Goal: Task Accomplishment & Management: Manage account settings

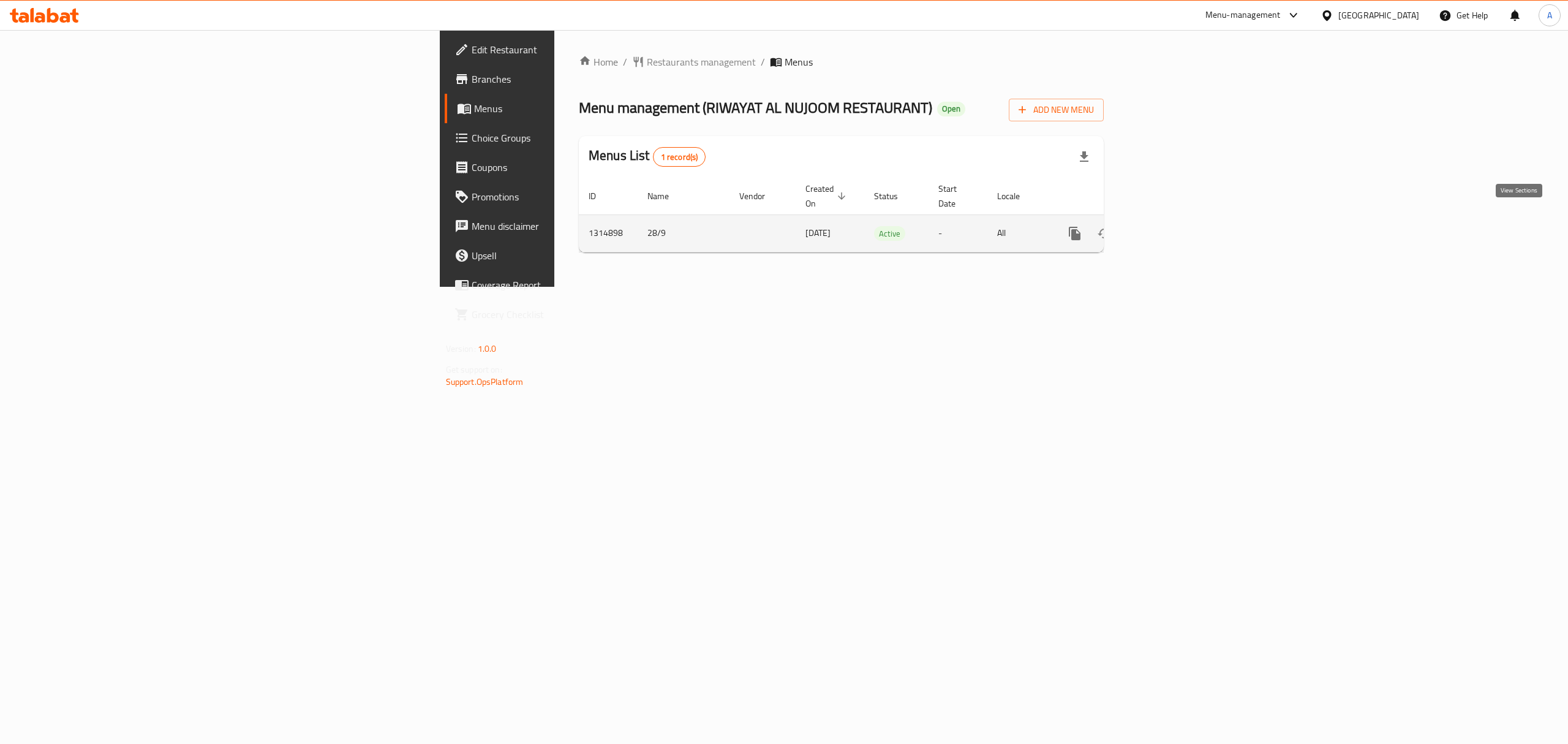
click at [1170, 226] on icon "enhanced table" at bounding box center [1163, 234] width 15 height 15
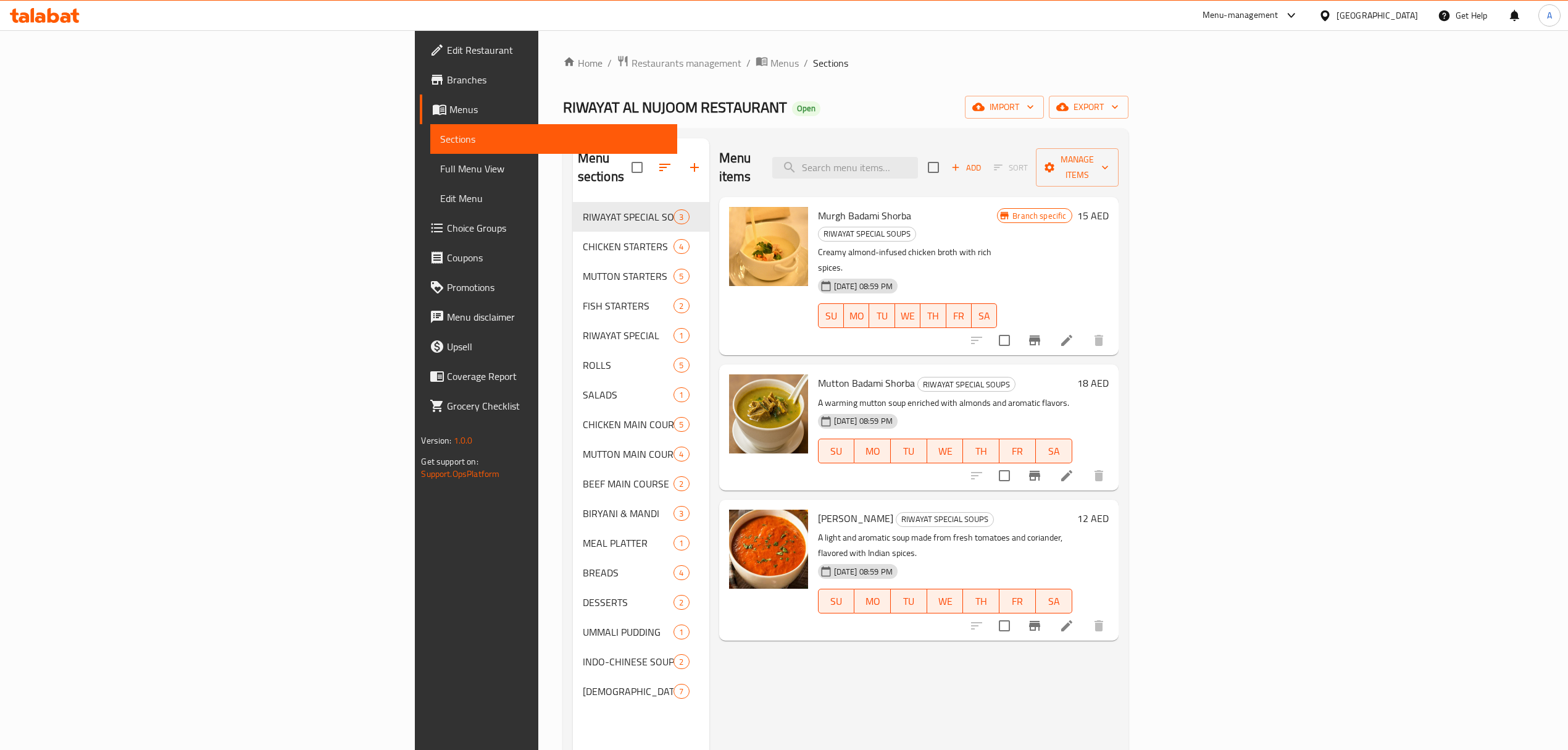
click at [440, 175] on span "Full Menu View" at bounding box center [553, 169] width 226 height 15
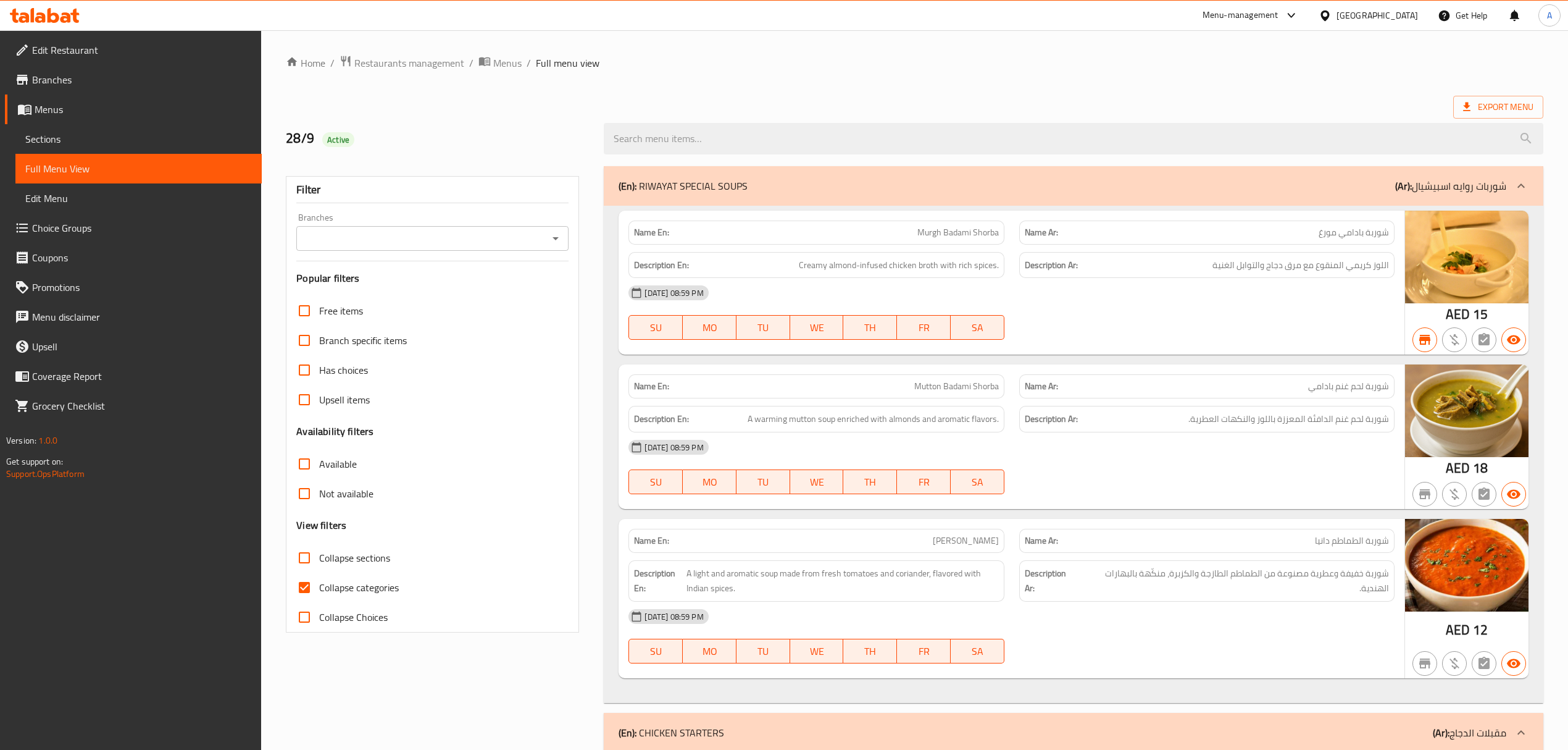
click at [378, 233] on input "Branches" at bounding box center [422, 238] width 245 height 18
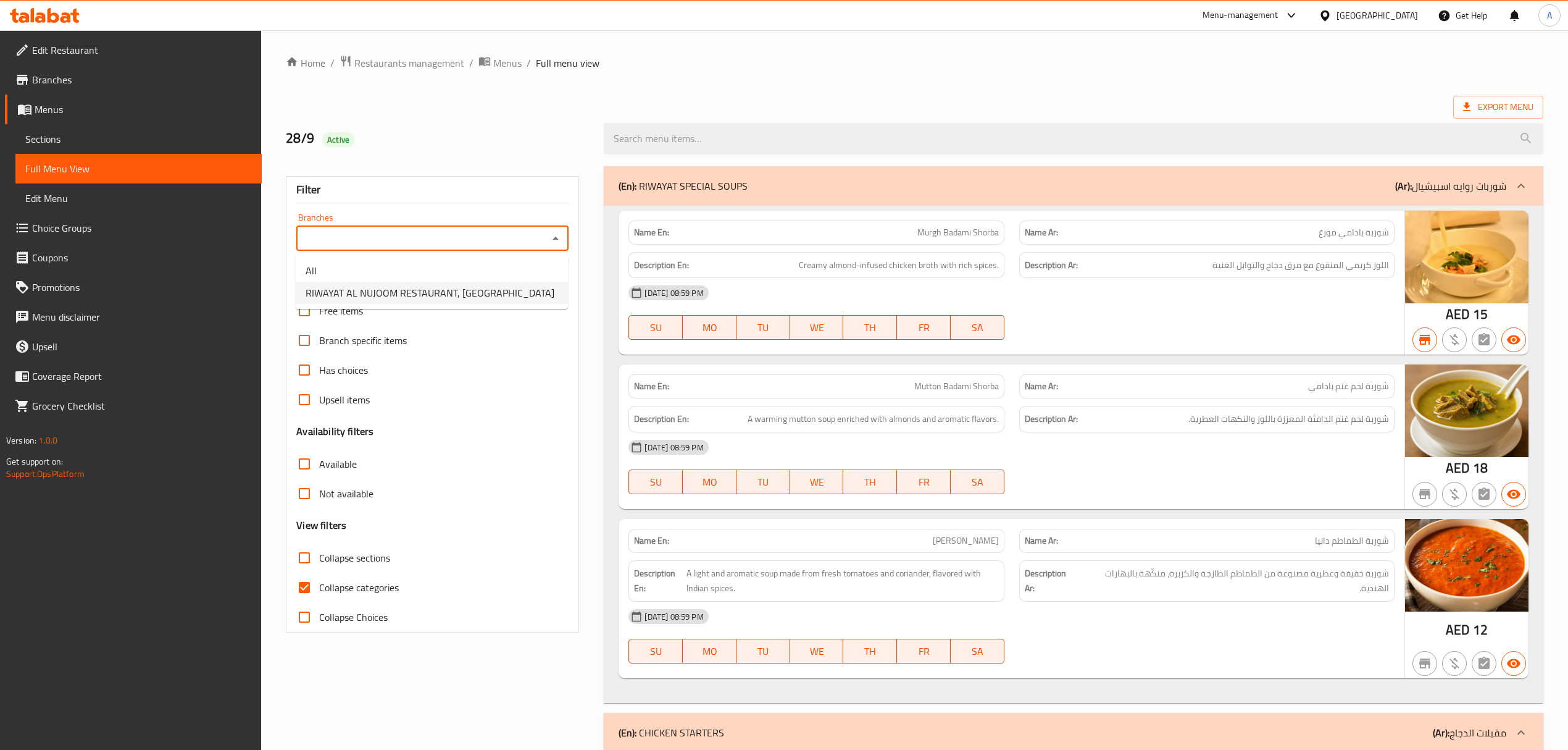
click at [371, 286] on span "RIWAYAT AL NUJOOM RESTAURANT, [GEOGRAPHIC_DATA]" at bounding box center [430, 293] width 249 height 15
type input "RIWAYAT AL NUJOOM RESTAURANT, [GEOGRAPHIC_DATA]"
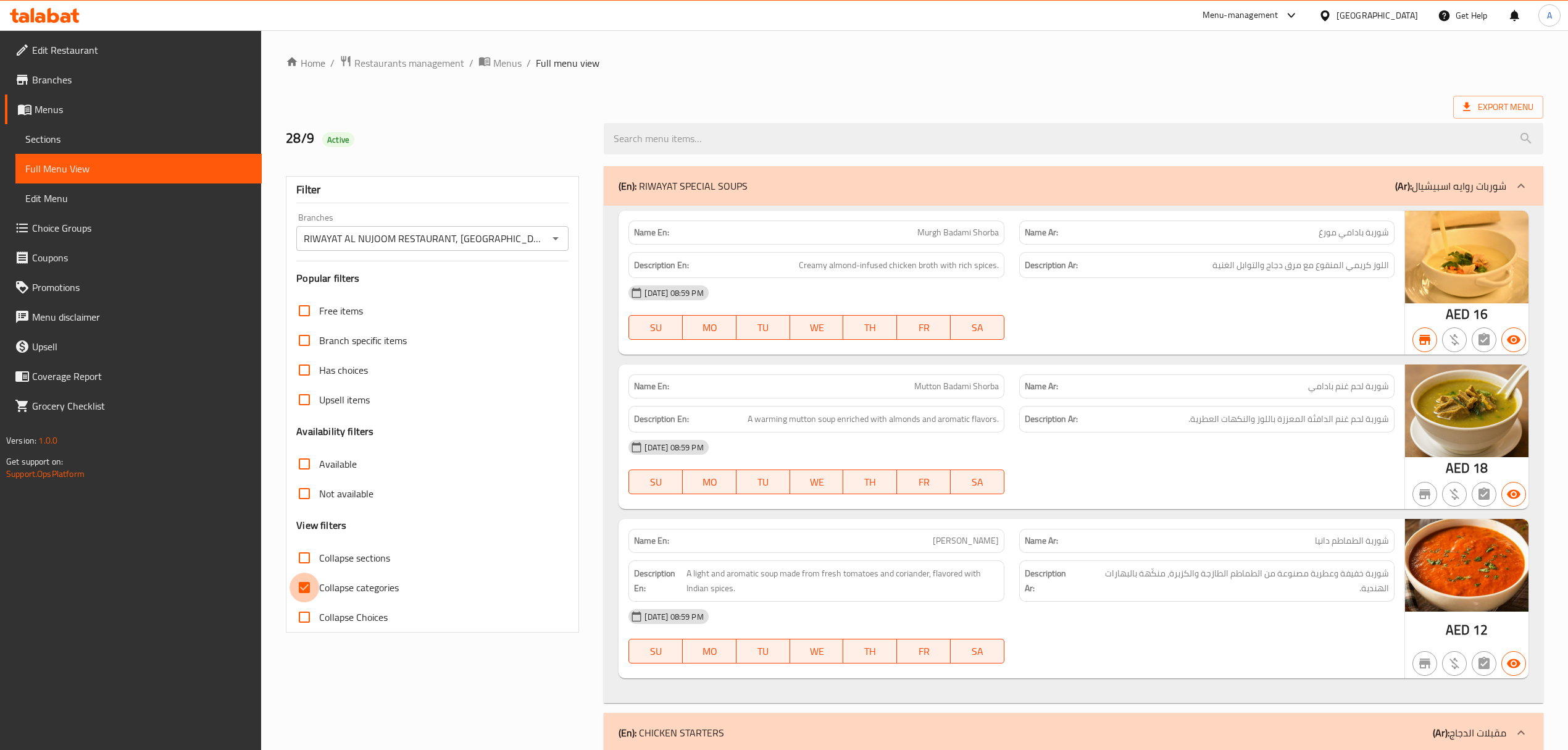
click at [305, 586] on input "Collapse categories" at bounding box center [304, 586] width 29 height 29
checkbox input "false"
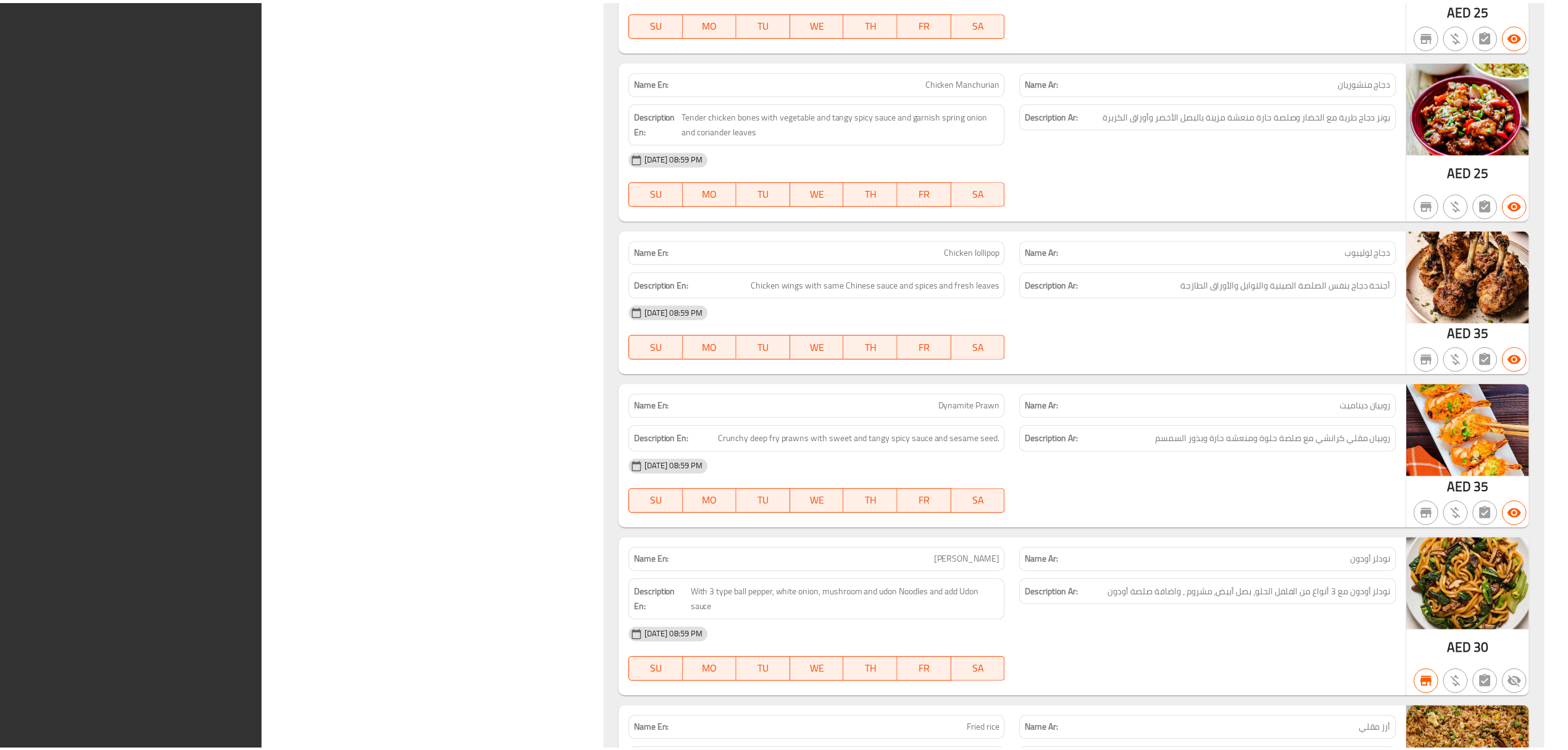
scroll to position [9586, 0]
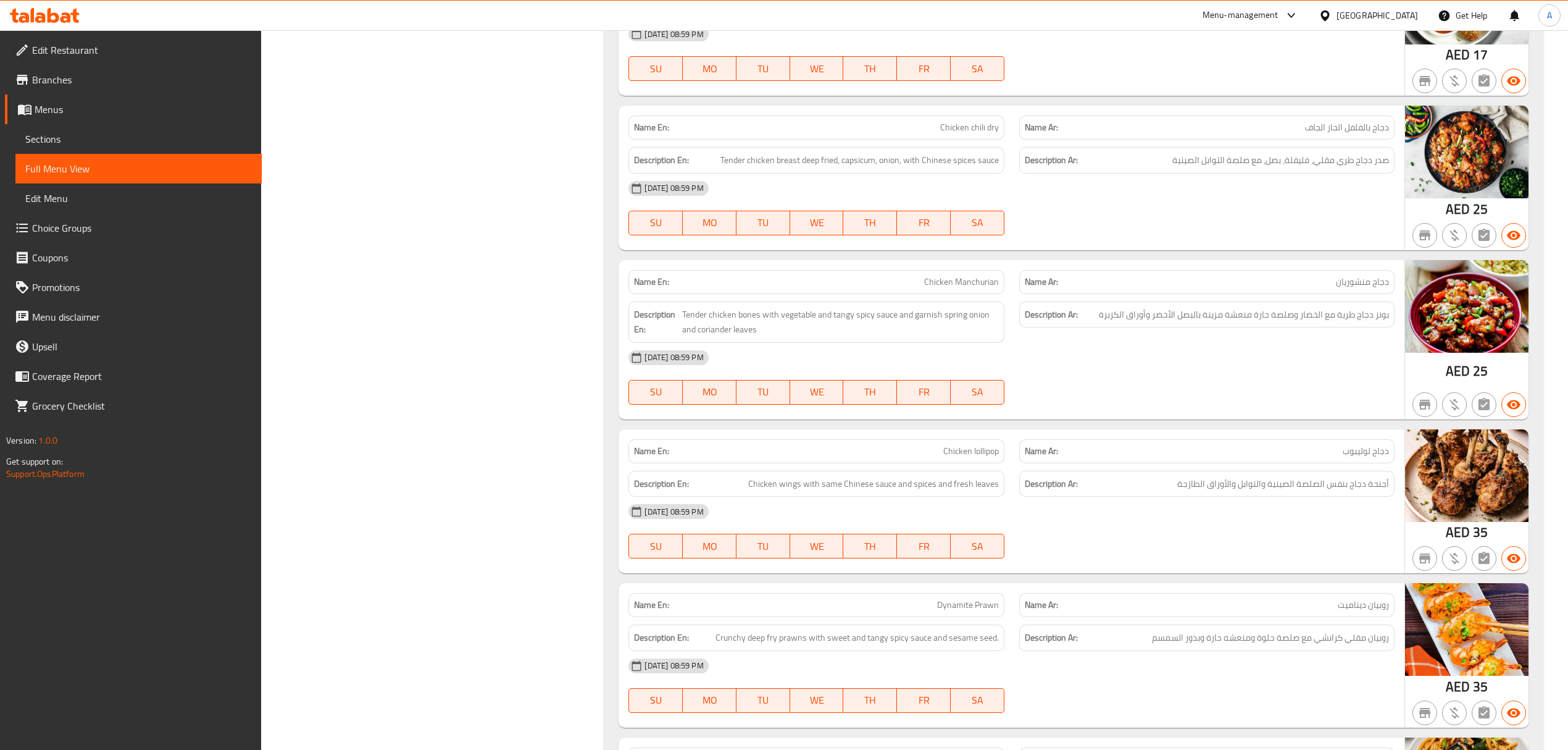
scroll to position [0, 0]
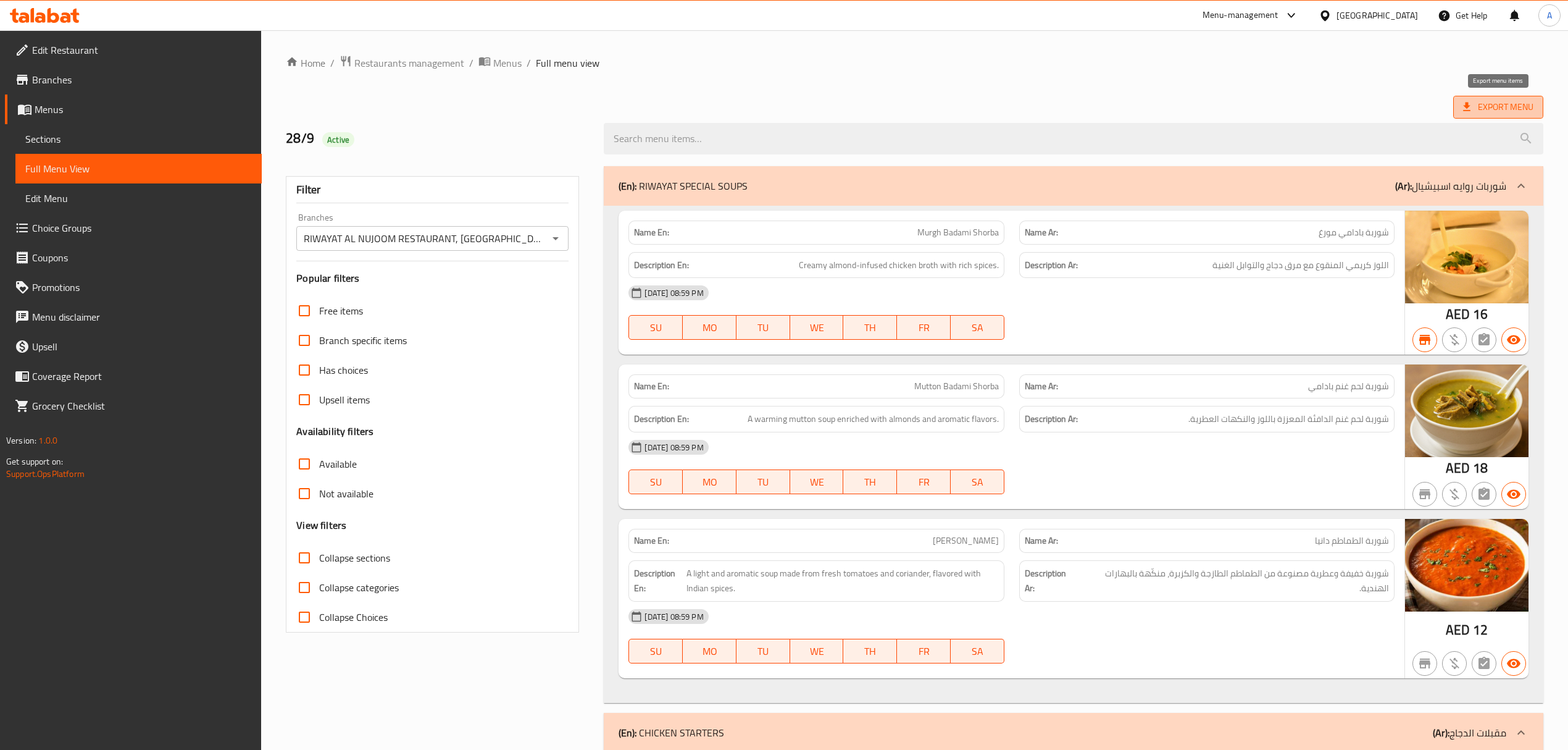
click at [1493, 114] on span "Export Menu" at bounding box center [1498, 107] width 70 height 15
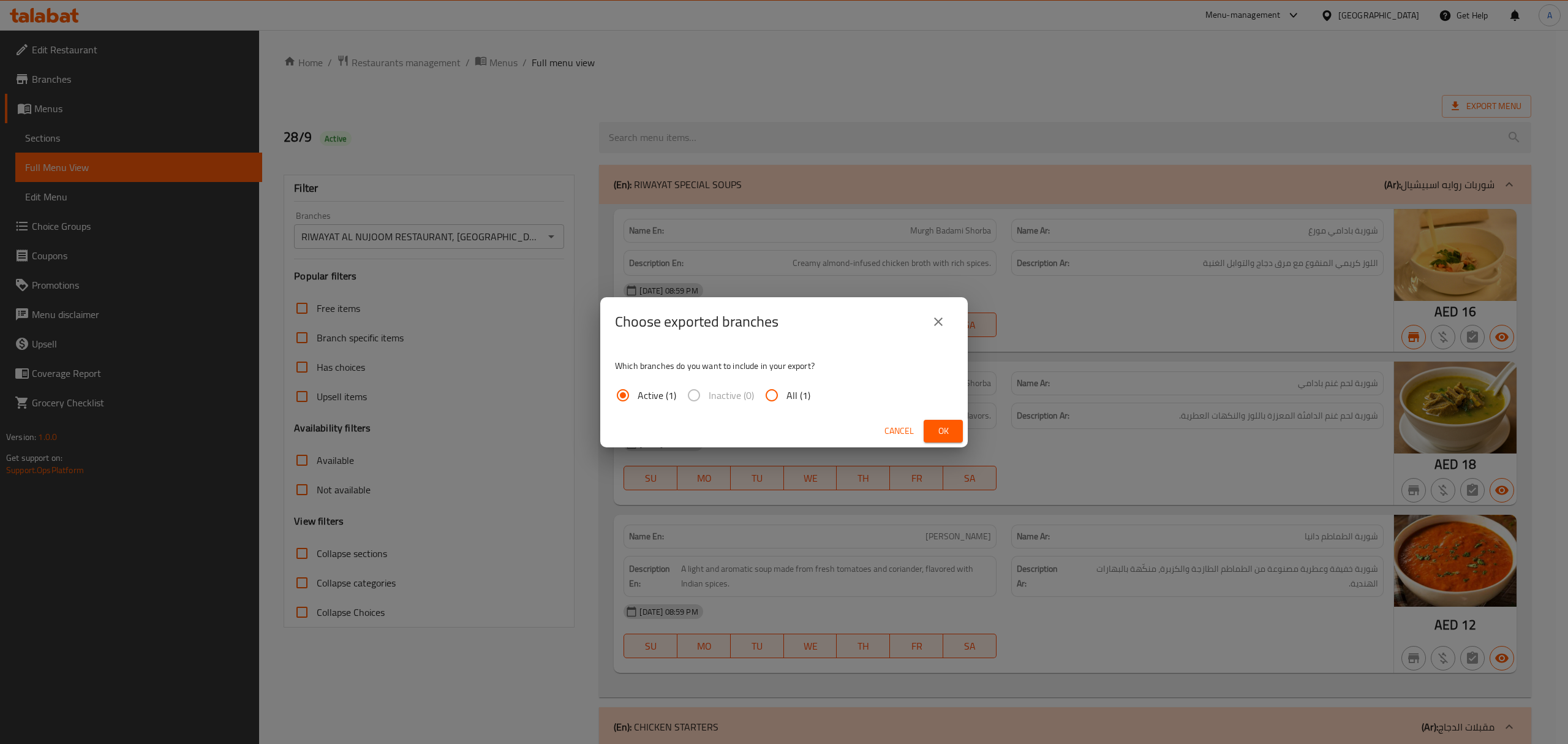
click at [774, 395] on input "All (1)" at bounding box center [771, 394] width 29 height 29
radio input "true"
click at [936, 429] on span "Ok" at bounding box center [943, 431] width 20 height 15
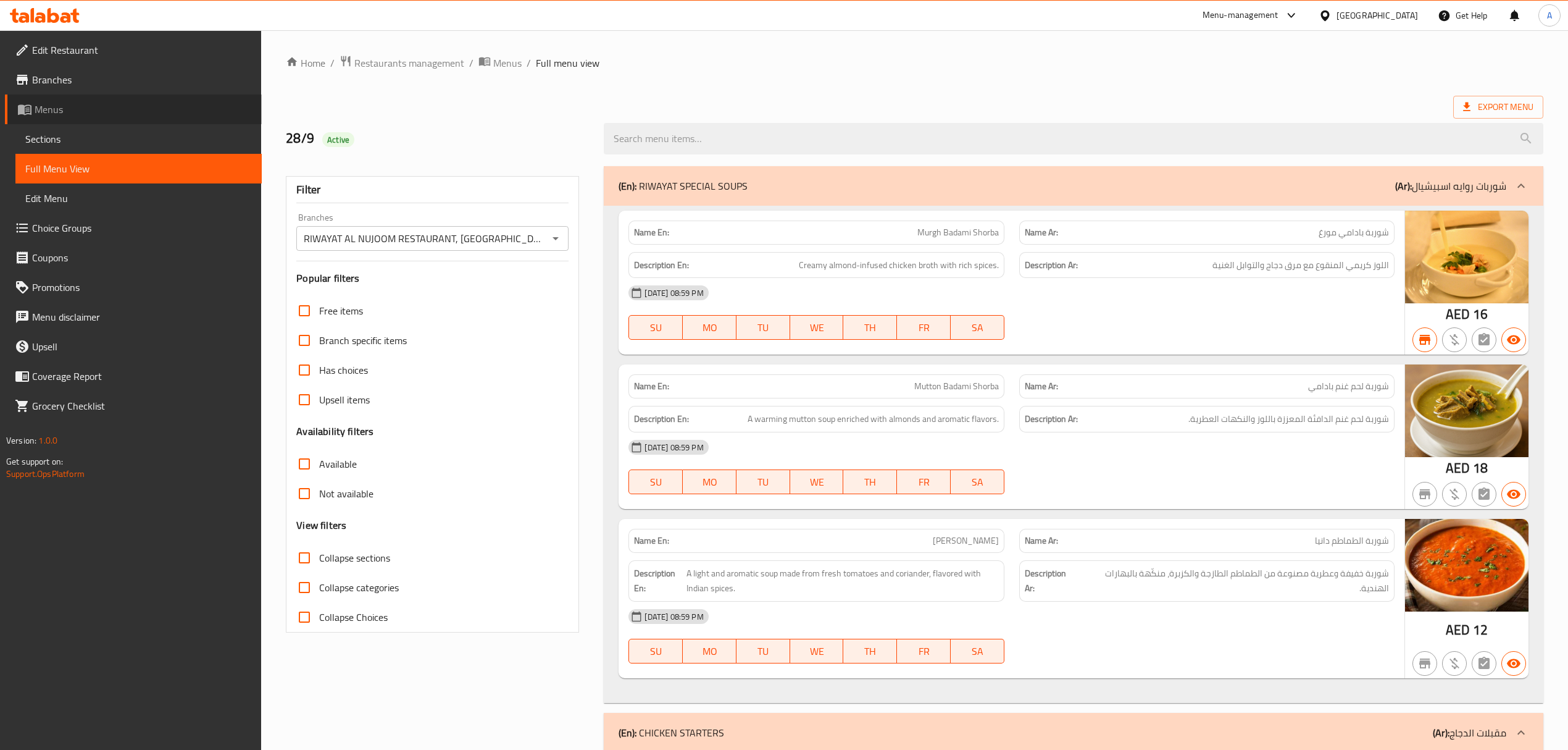
click at [72, 109] on span "Menus" at bounding box center [143, 109] width 217 height 15
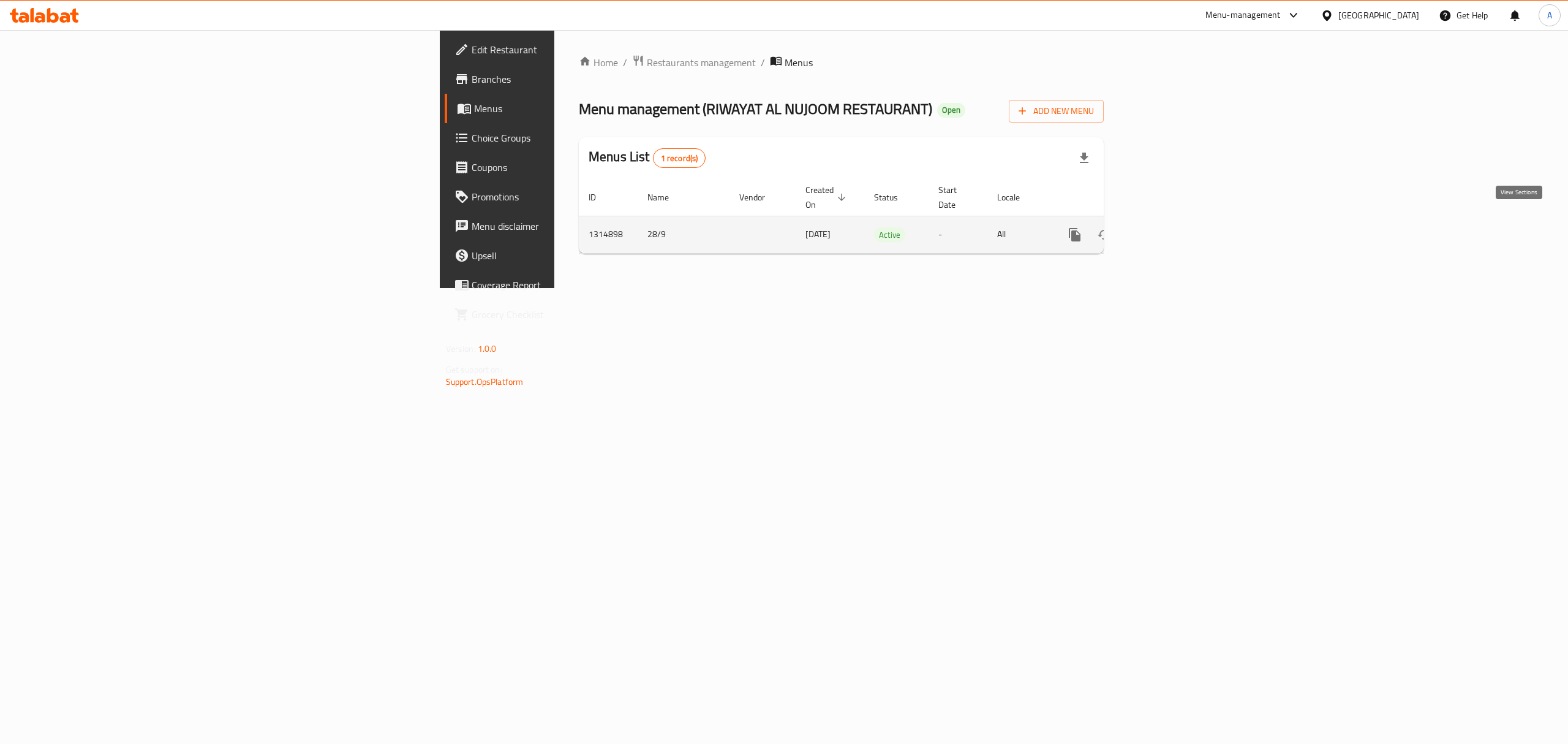
click at [1170, 227] on icon "enhanced table" at bounding box center [1163, 234] width 15 height 15
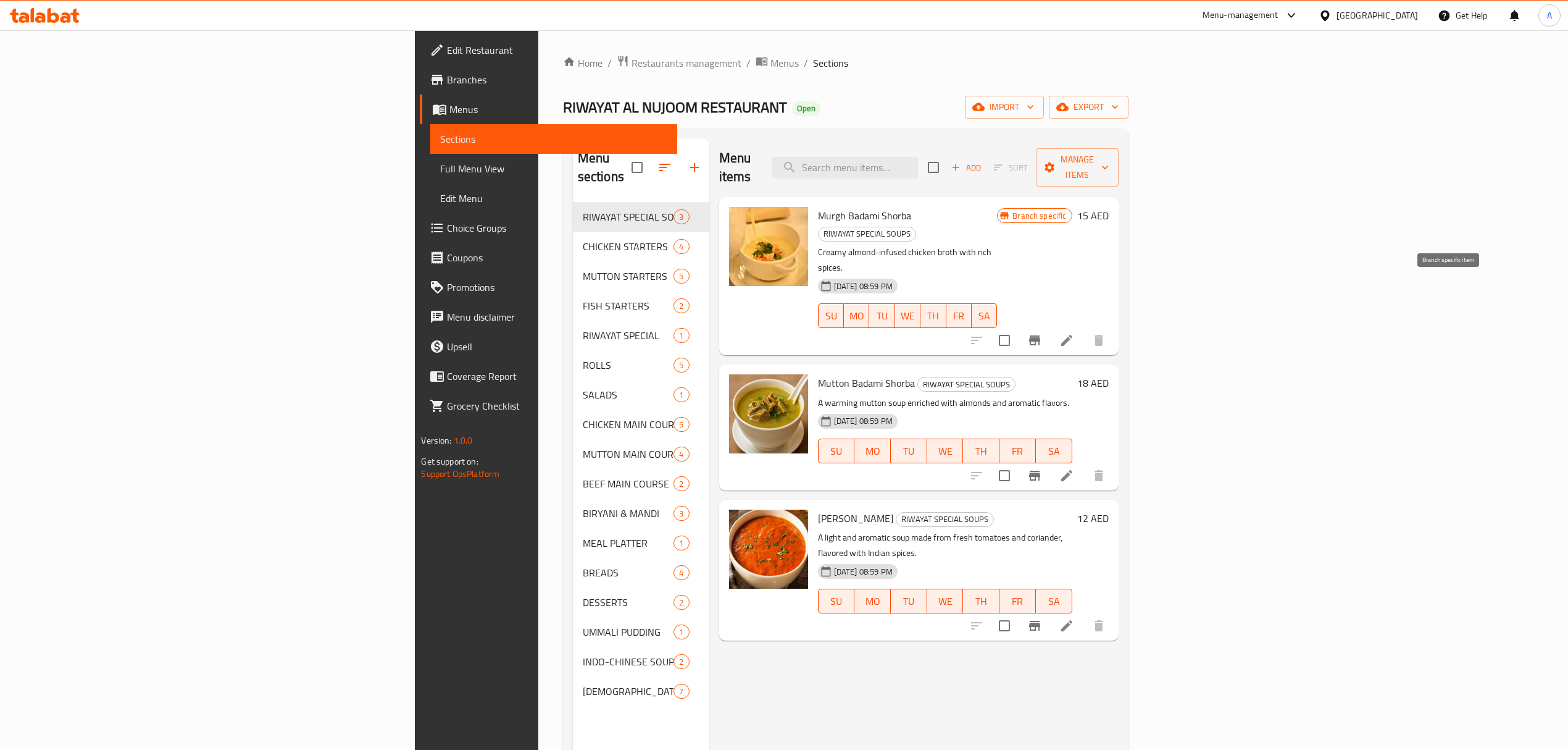
click at [1040, 335] on icon "Branch-specific-item" at bounding box center [1034, 340] width 11 height 10
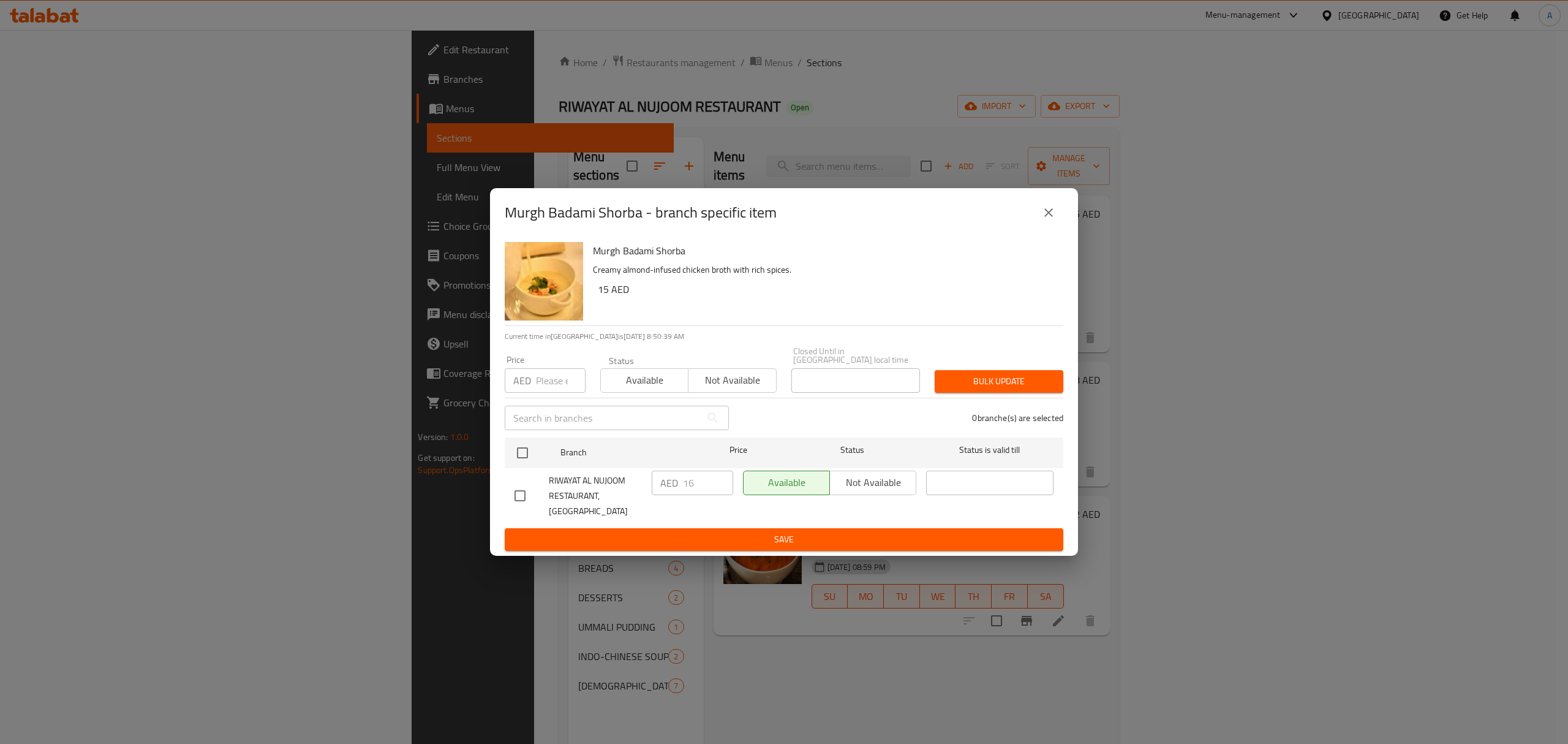
click at [524, 474] on div "RIWAYAT AL NUJOOM RESTAURANT, [GEOGRAPHIC_DATA]" at bounding box center [578, 495] width 138 height 60
click at [520, 456] on input "checkbox" at bounding box center [522, 452] width 26 height 26
checkbox input "true"
click at [547, 393] on input "number" at bounding box center [561, 380] width 50 height 25
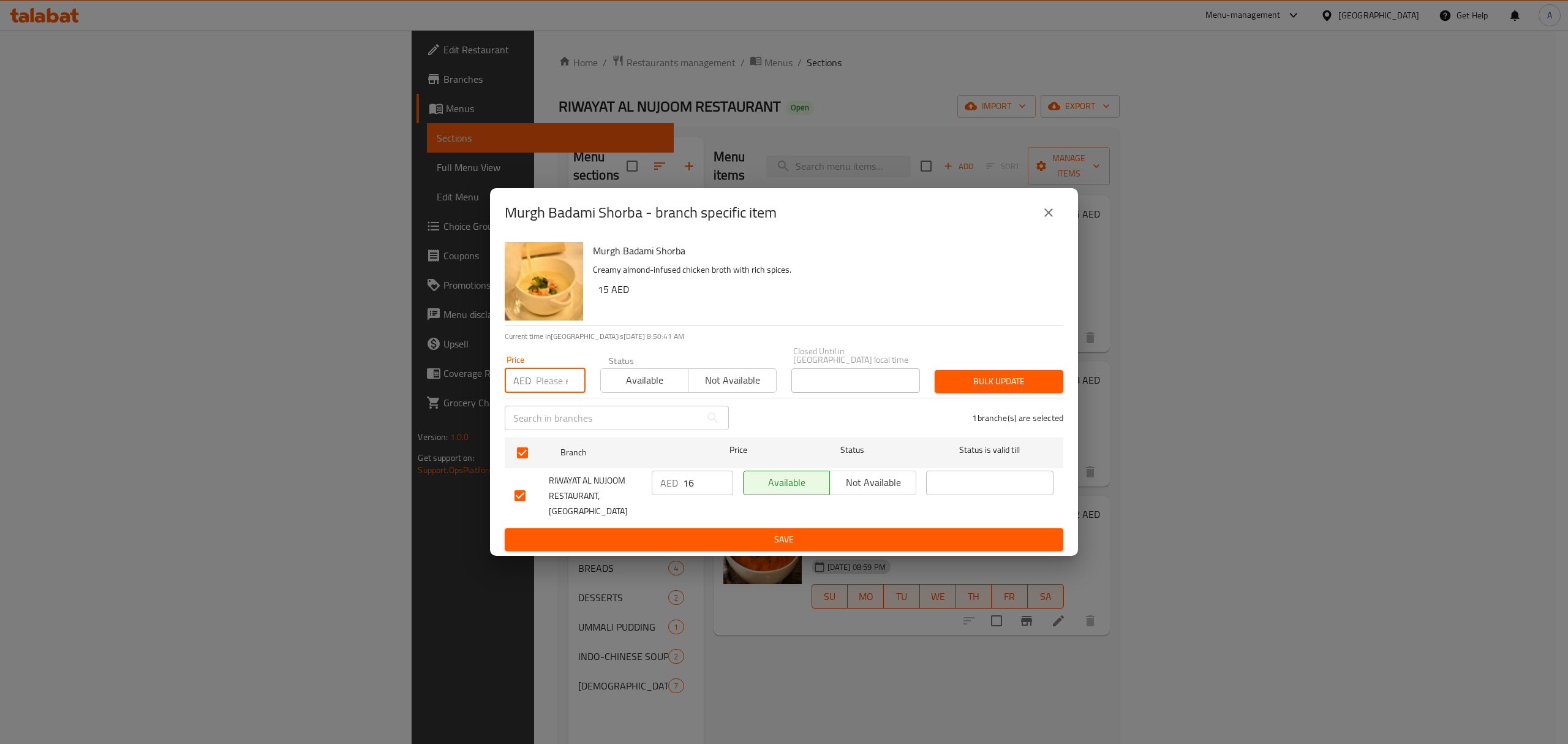
paste input "15"
type input "15"
click at [929, 396] on div "Bulk update" at bounding box center [998, 381] width 143 height 37
click at [954, 389] on span "Bulk update" at bounding box center [999, 381] width 109 height 15
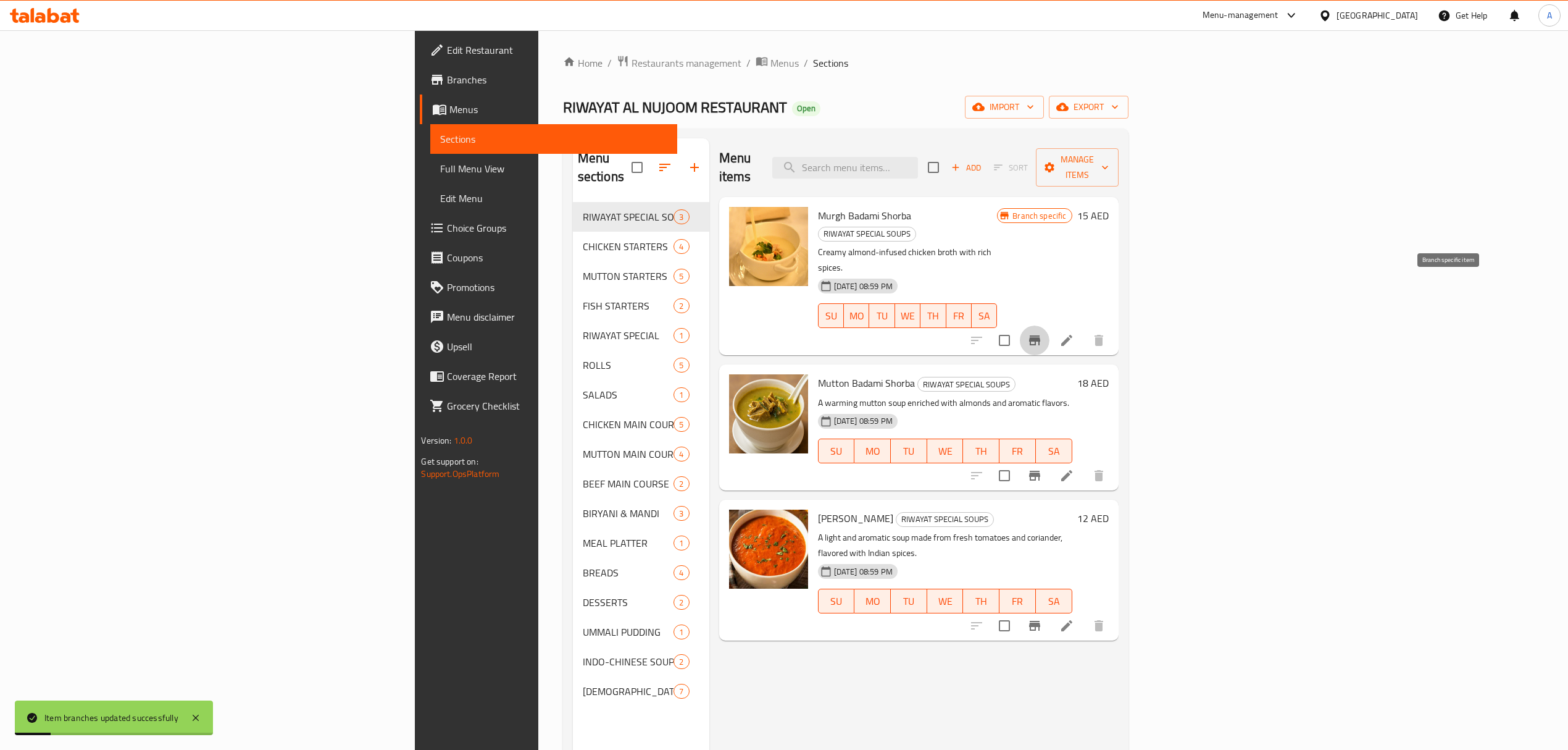
click at [1050, 326] on button "Branch-specific-item" at bounding box center [1034, 340] width 29 height 29
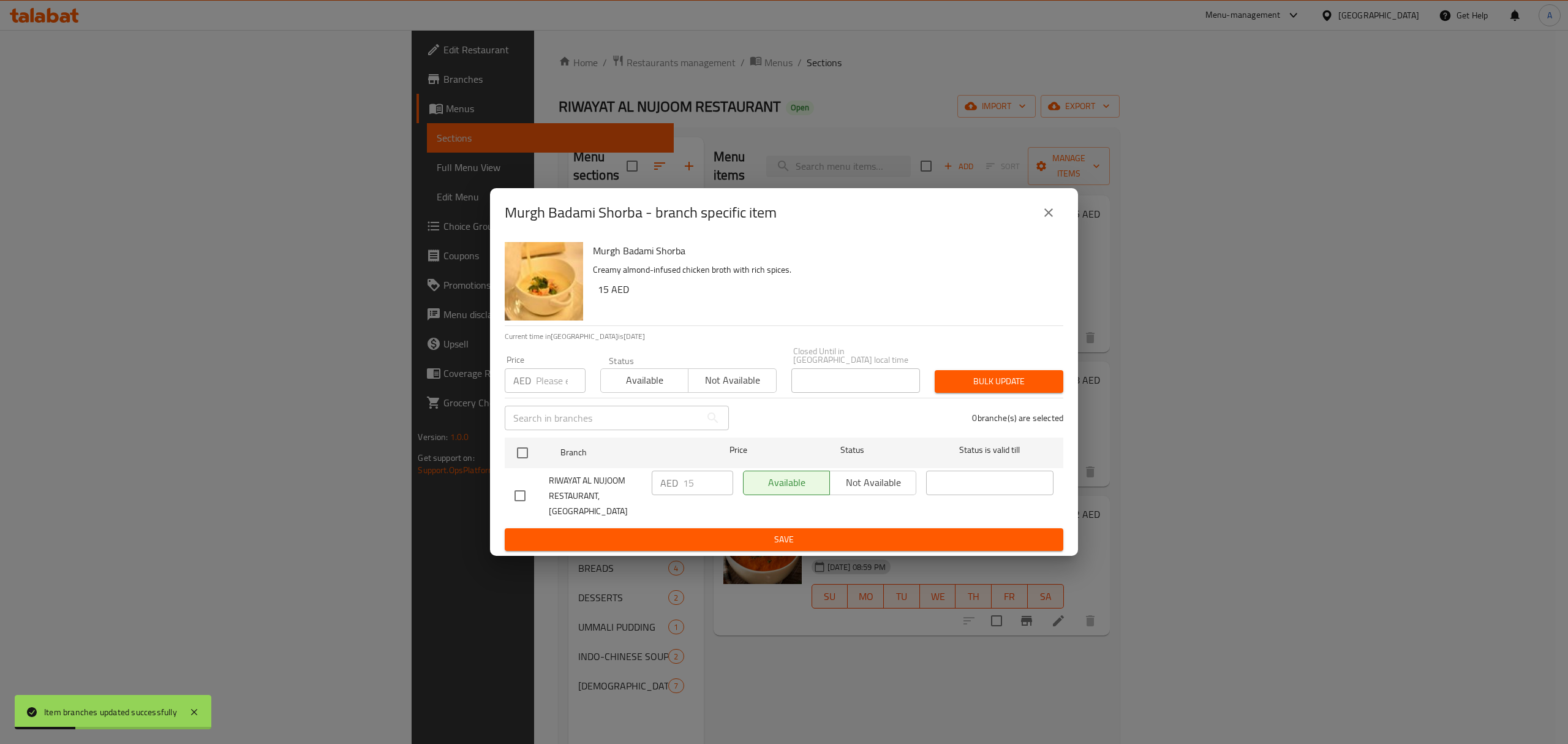
click at [1056, 215] on button "close" at bounding box center [1048, 212] width 29 height 29
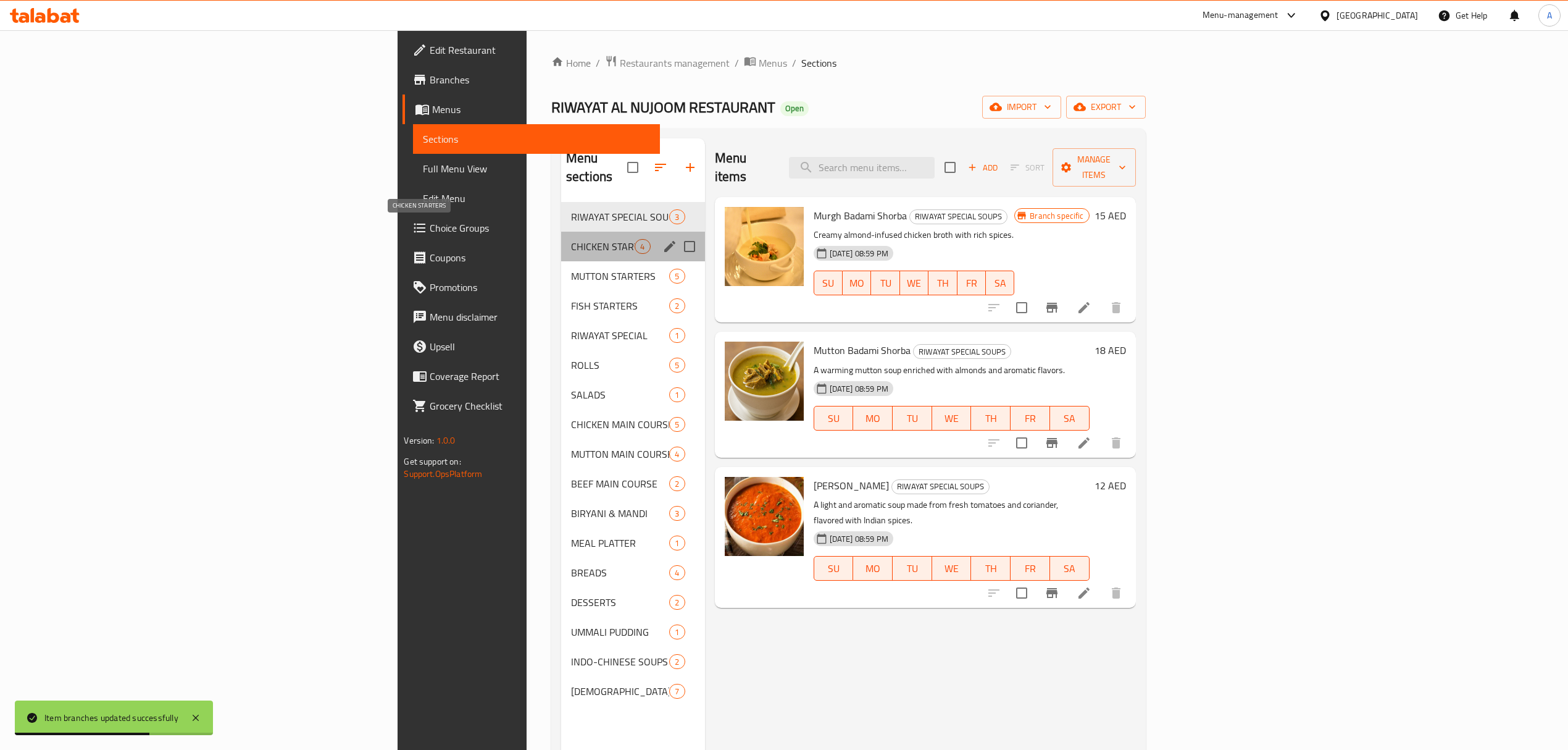
click at [571, 239] on span "CHICKEN STARTERS" at bounding box center [603, 246] width 64 height 15
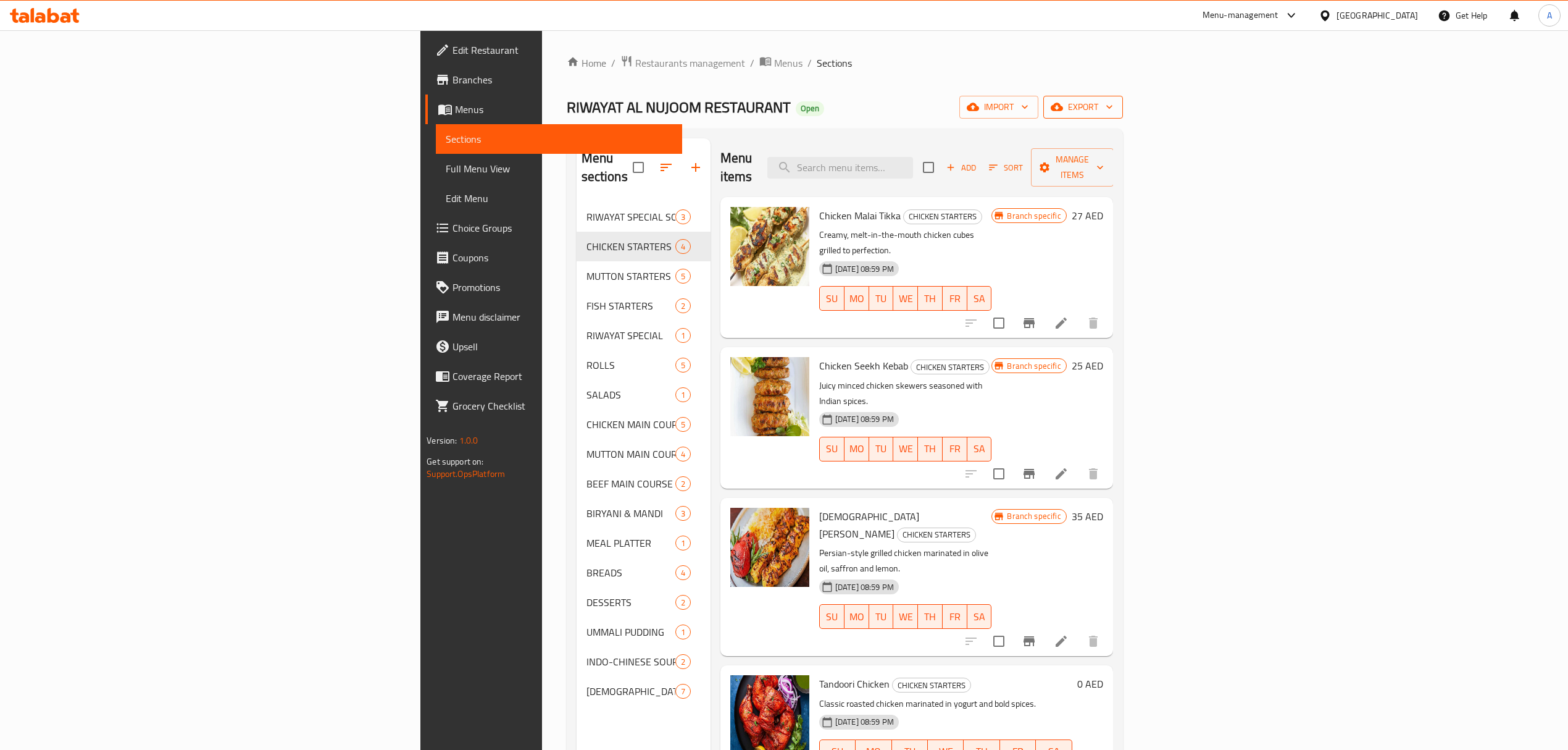
click at [1123, 117] on button "export" at bounding box center [1083, 107] width 79 height 23
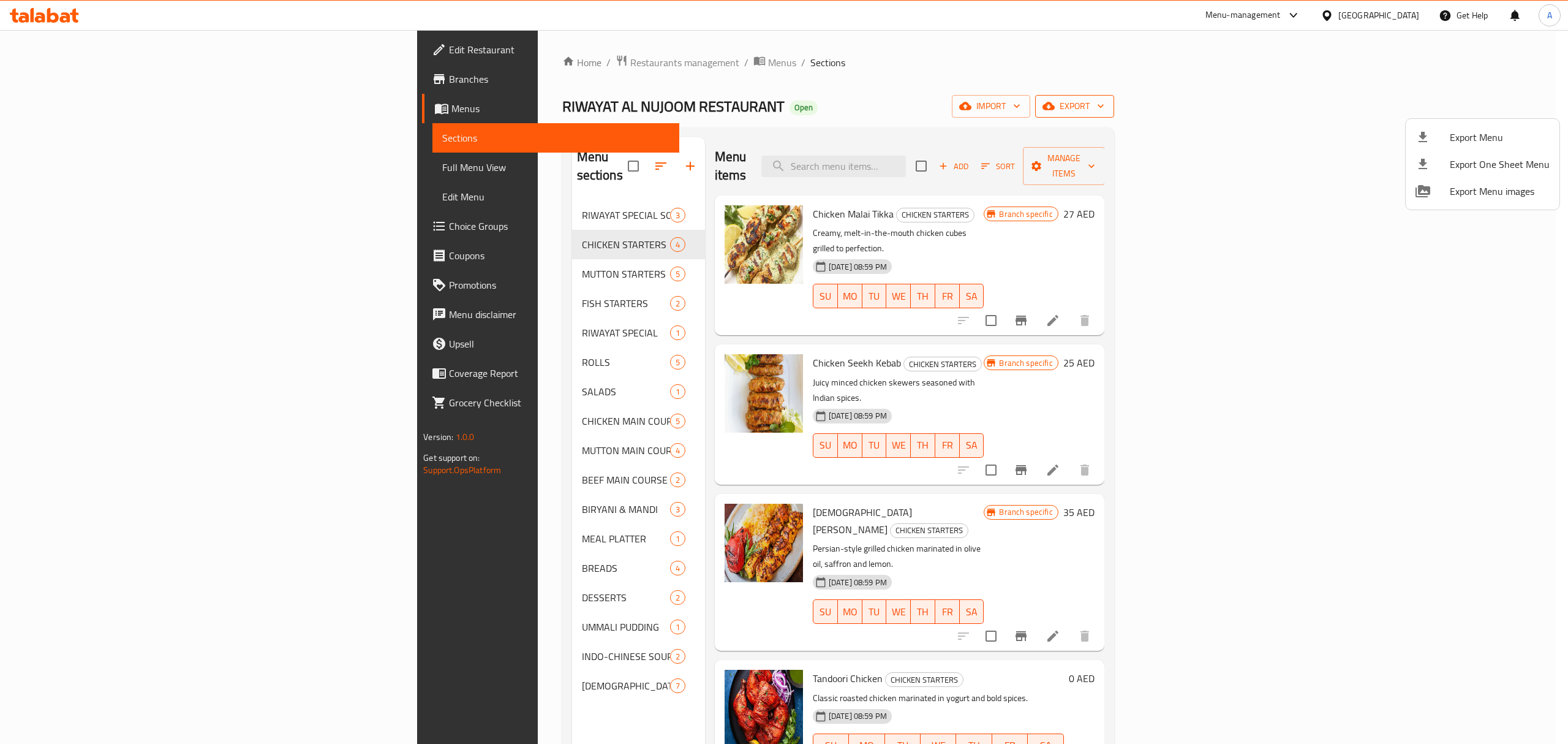
click at [1483, 116] on div at bounding box center [784, 372] width 1568 height 744
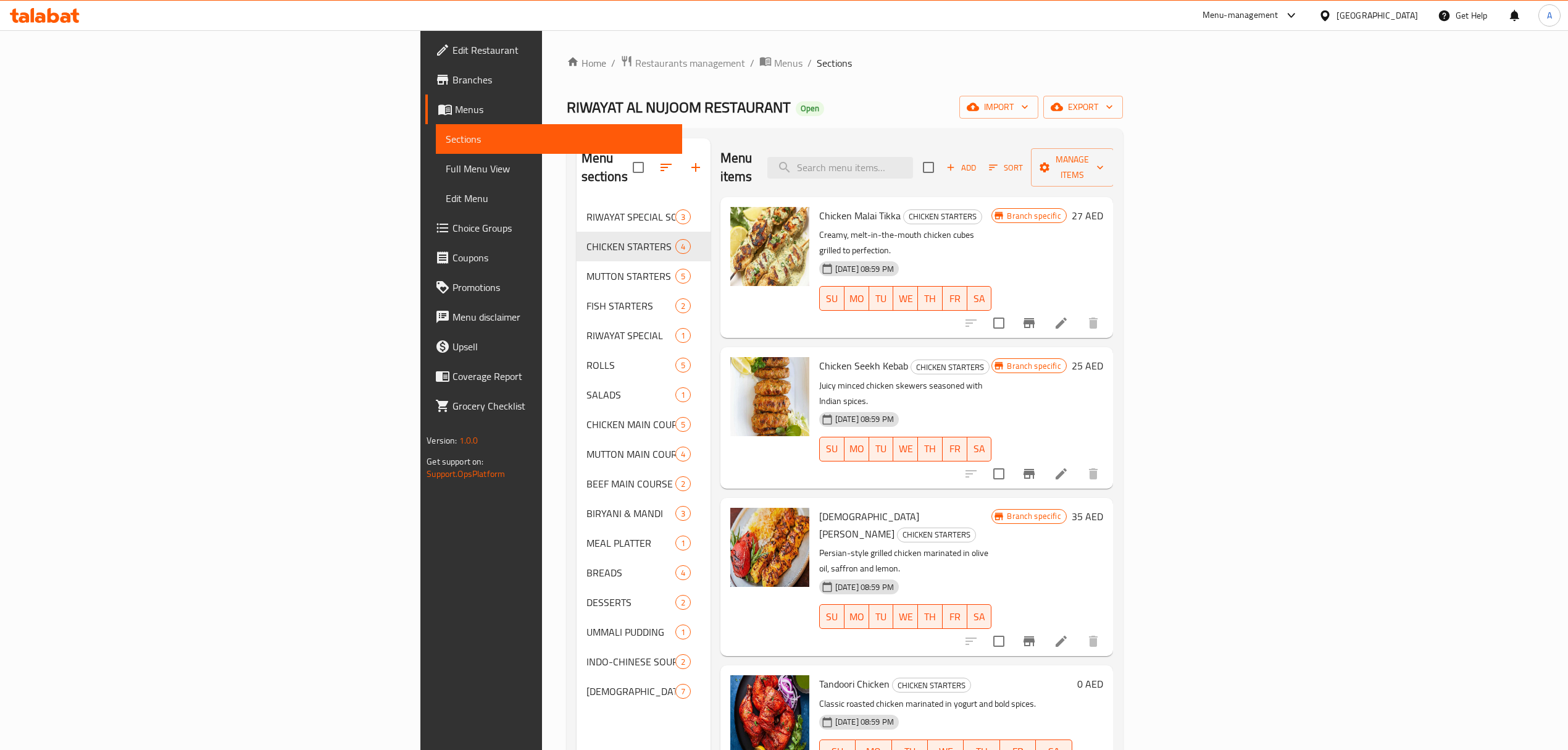
click at [446, 170] on span "Full Menu View" at bounding box center [559, 169] width 226 height 15
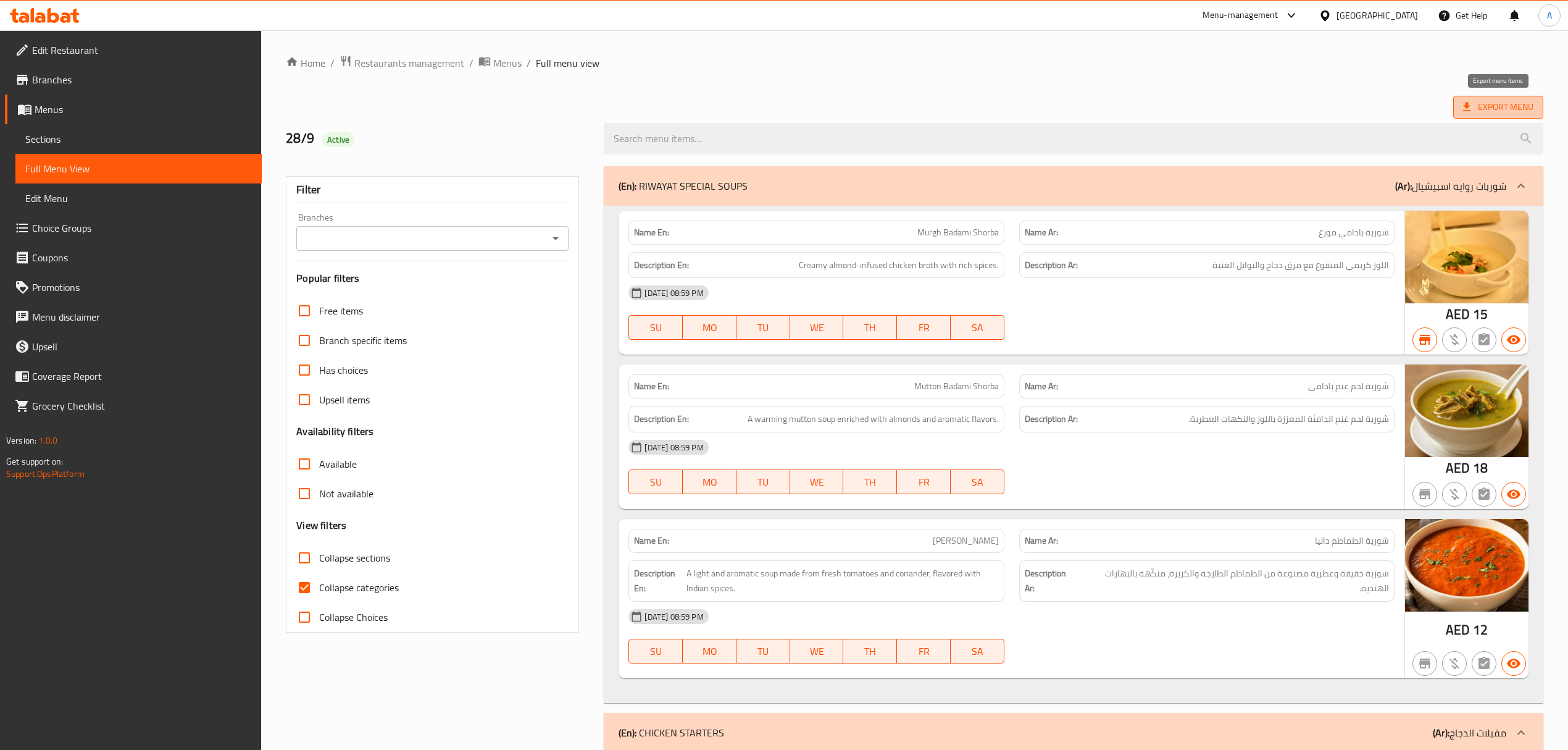
click at [1496, 113] on span "Export Menu" at bounding box center [1498, 107] width 70 height 15
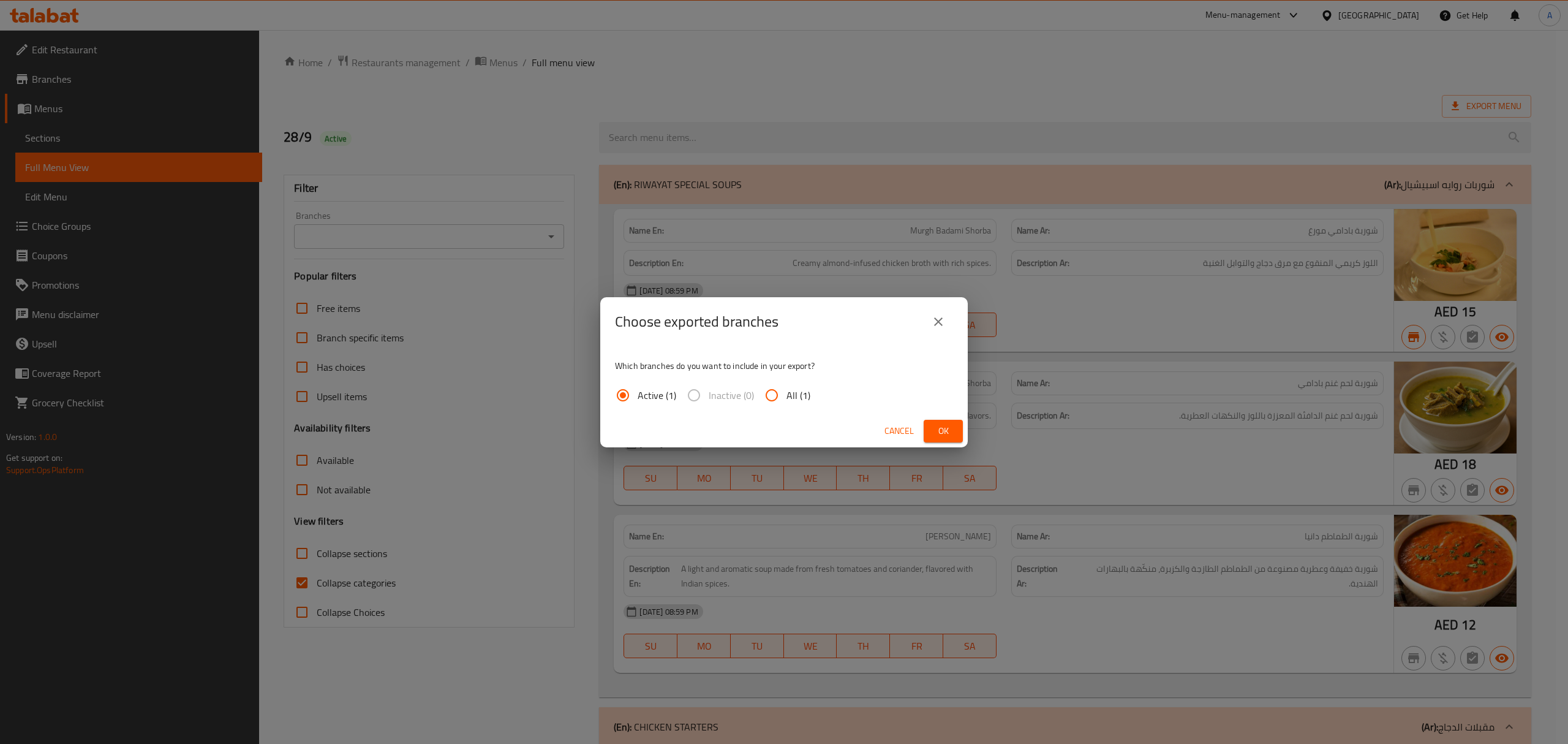
click at [774, 400] on input "All (1)" at bounding box center [771, 394] width 29 height 29
radio input "true"
click at [953, 437] on button "Ok" at bounding box center [943, 430] width 39 height 22
